Goal: Check status: Check status

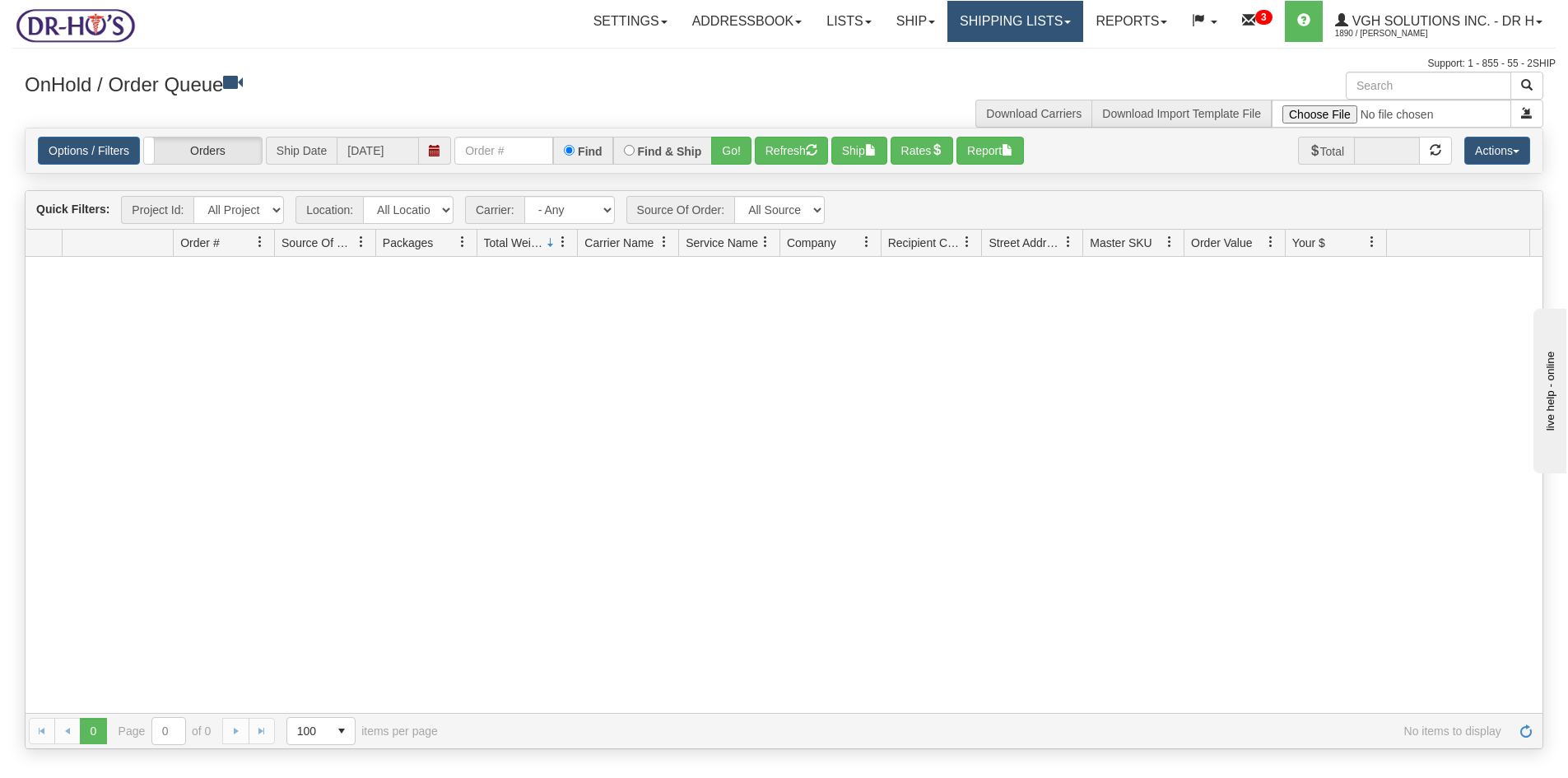
click at [1002, 27] on link "Shipping lists" at bounding box center [1015, 22] width 135 height 41
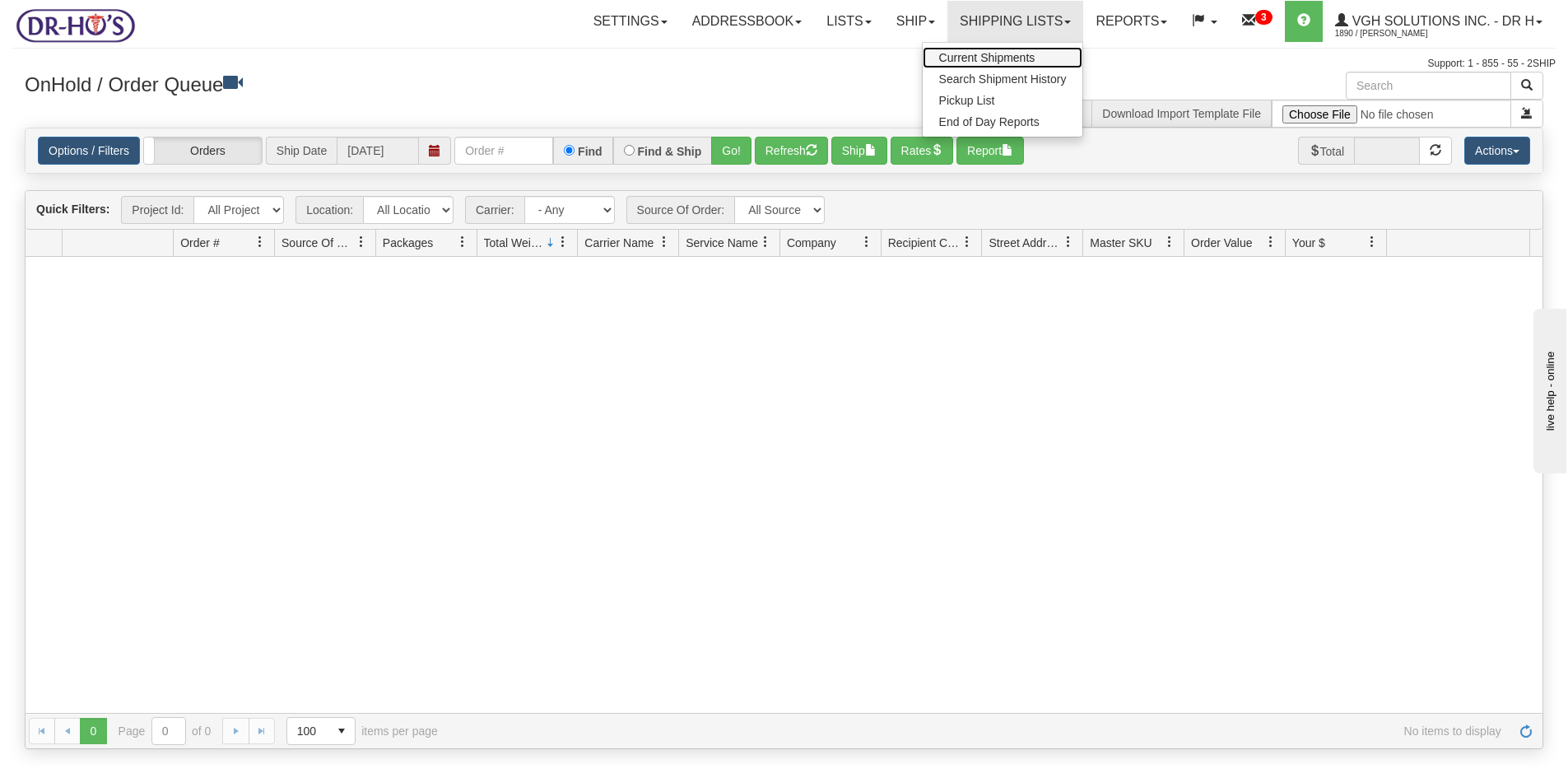
click at [969, 53] on span "Current Shipments" at bounding box center [988, 57] width 97 height 13
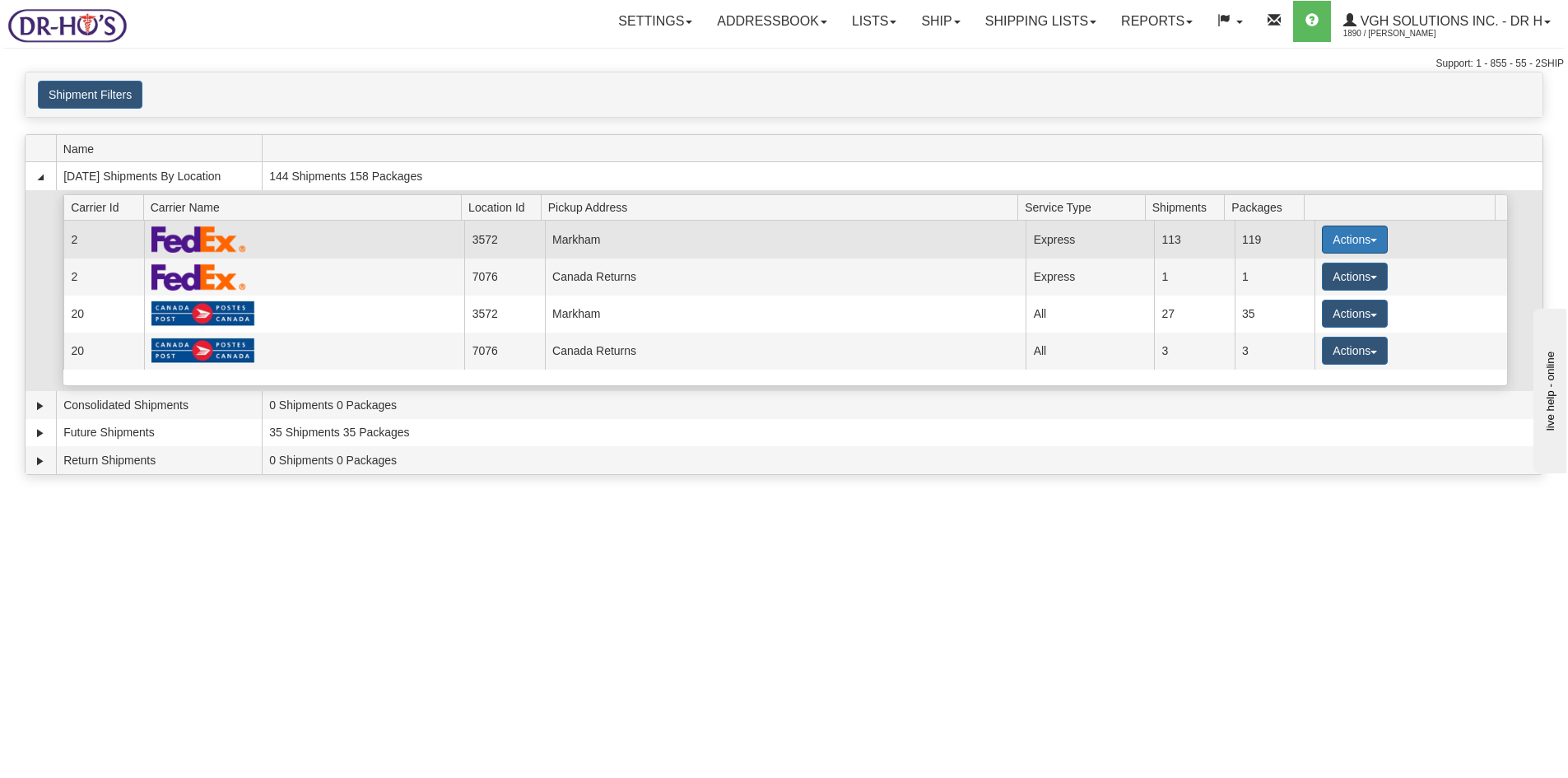
click at [1343, 235] on button "Actions" at bounding box center [1355, 239] width 66 height 28
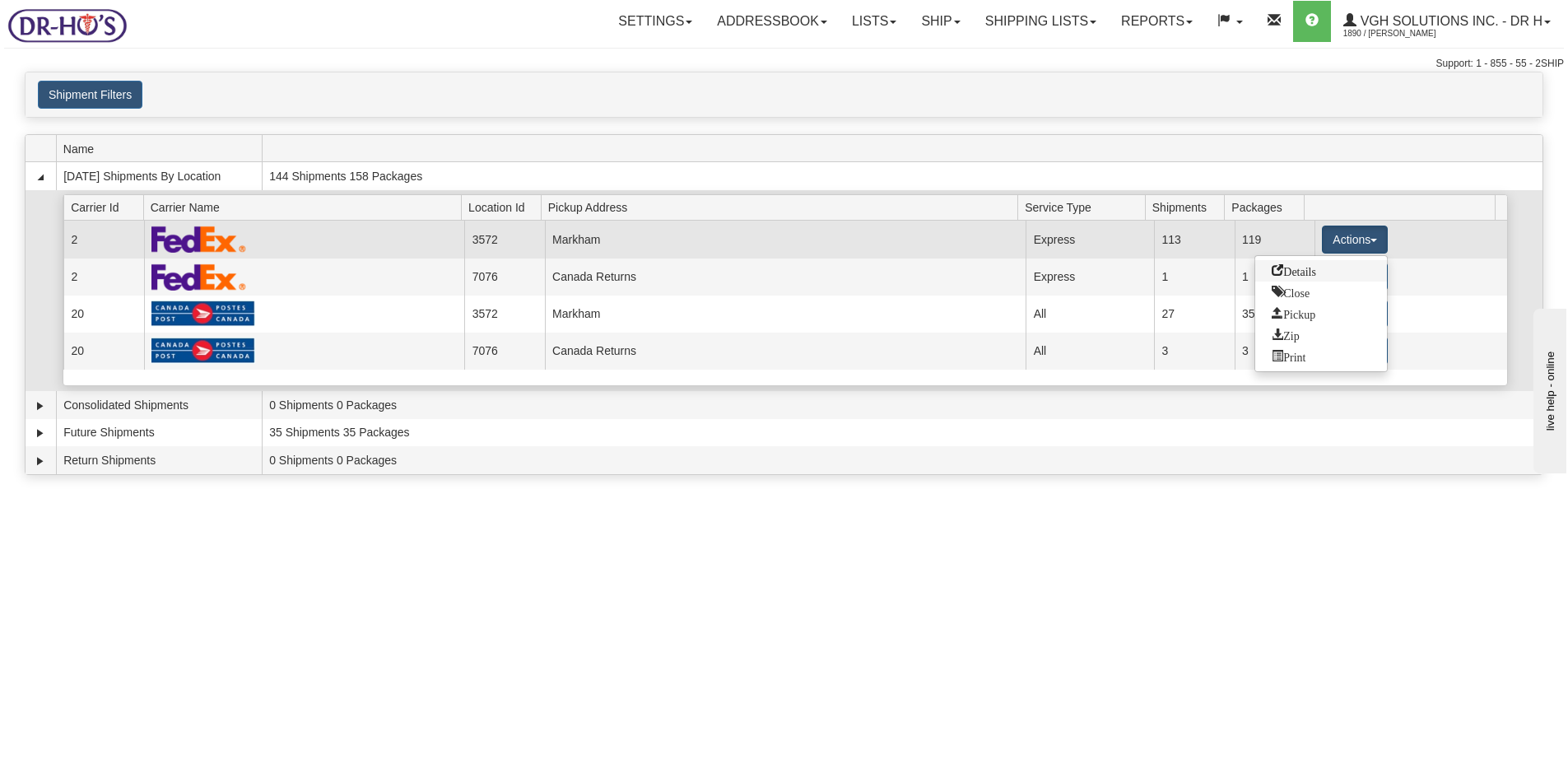
click at [1289, 273] on span "Details" at bounding box center [1294, 269] width 45 height 11
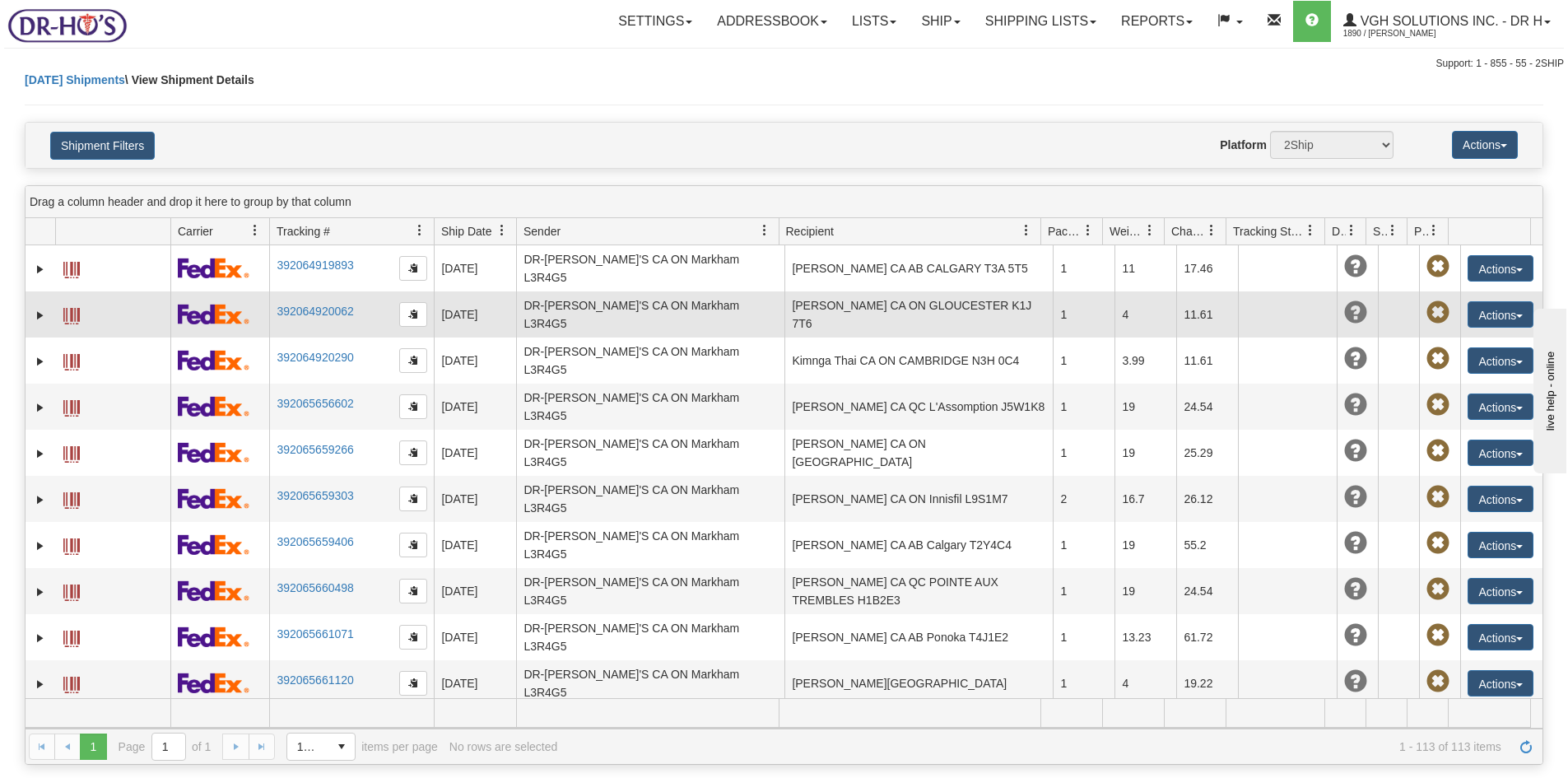
scroll to position [3761, 0]
